Goal: Information Seeking & Learning: Learn about a topic

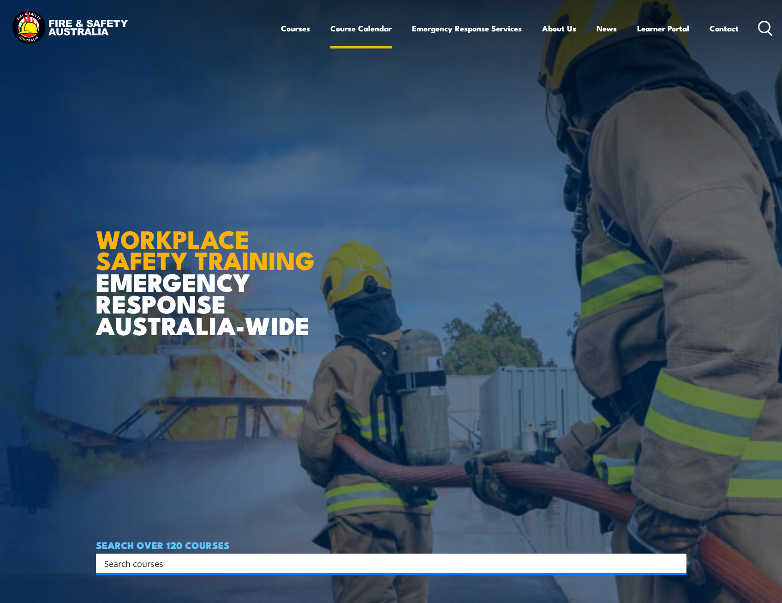
click at [378, 28] on link "Course Calendar" at bounding box center [360, 28] width 61 height 24
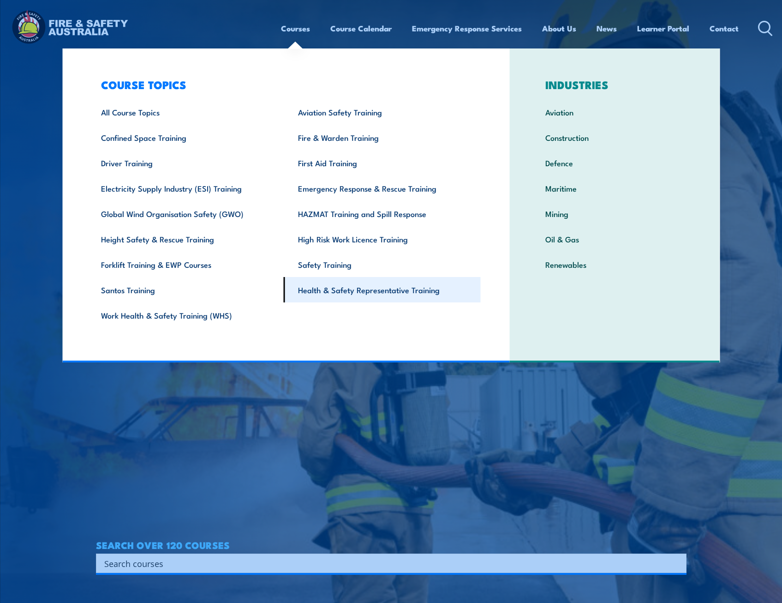
click at [376, 294] on link "Health & Safety Representative Training" at bounding box center [382, 289] width 197 height 25
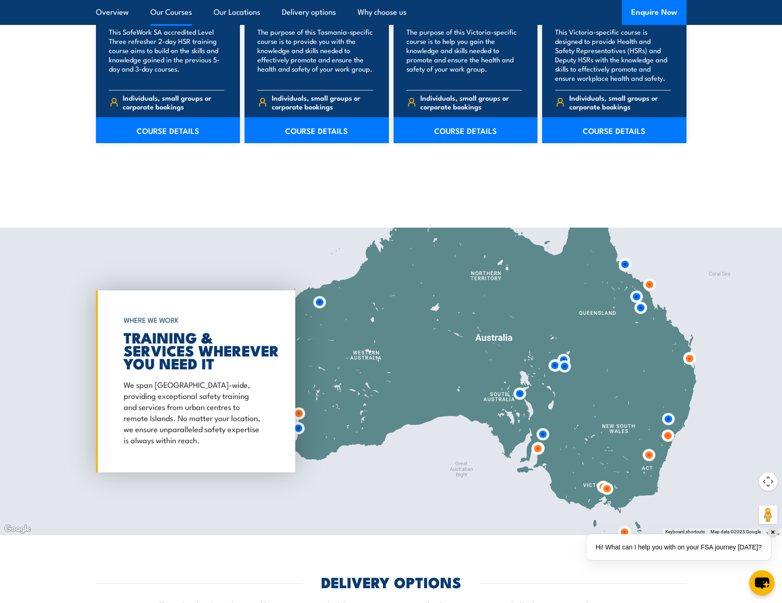
scroll to position [1523, 0]
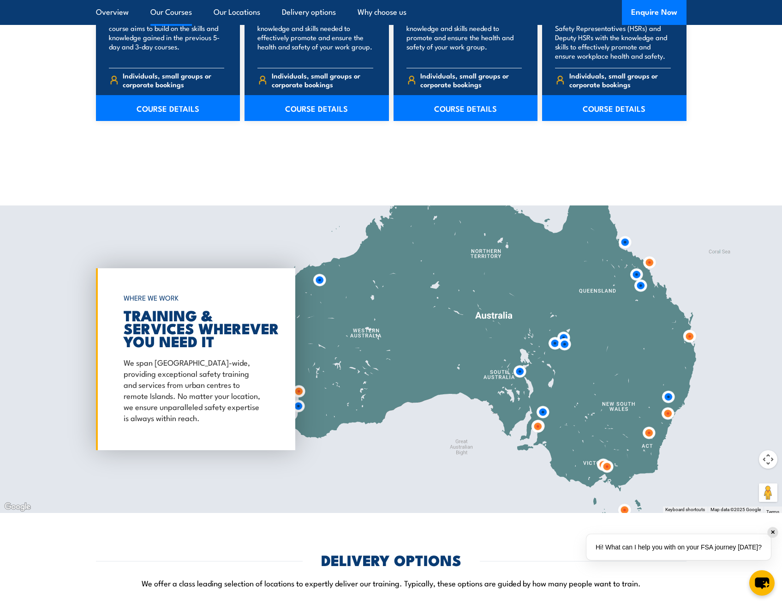
click at [298, 407] on img at bounding box center [298, 406] width 24 height 24
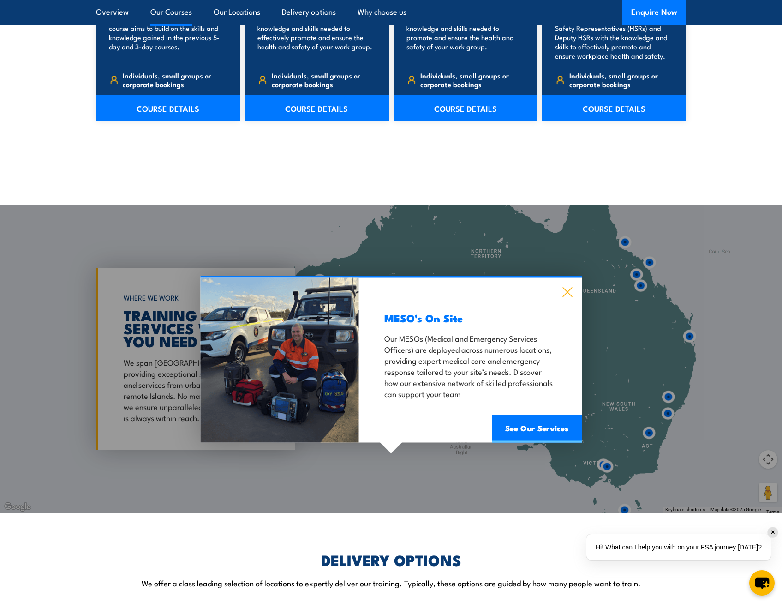
click at [566, 291] on icon at bounding box center [567, 292] width 11 height 10
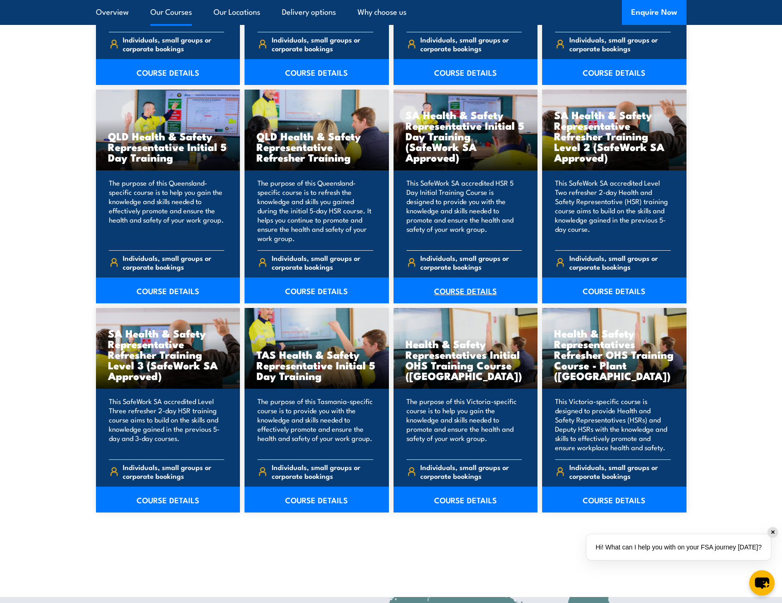
scroll to position [1154, 0]
